Goal: Information Seeking & Learning: Check status

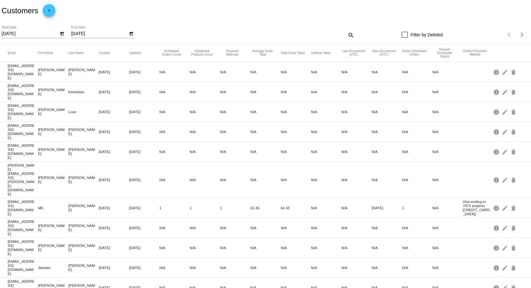
click at [348, 34] on mat-icon "search" at bounding box center [351, 35] width 8 height 10
click at [273, 34] on input "Search" at bounding box center [288, 33] width 132 height 5
paste input "935393"
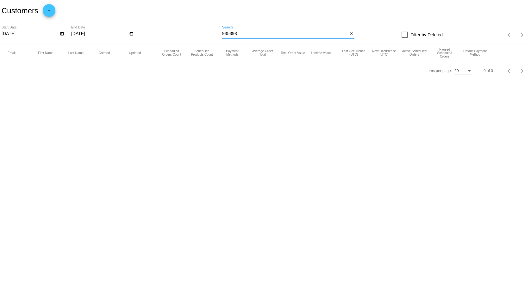
click at [242, 34] on input "935393" at bounding box center [285, 33] width 126 height 5
type input "935393"
